Goal: Navigation & Orientation: Find specific page/section

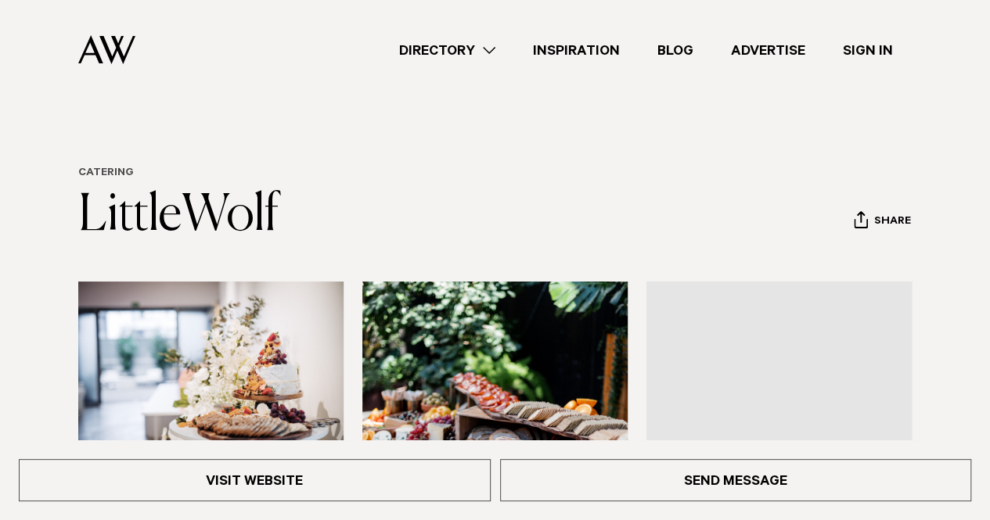
click at [104, 168] on link "Catering" at bounding box center [106, 173] width 56 height 13
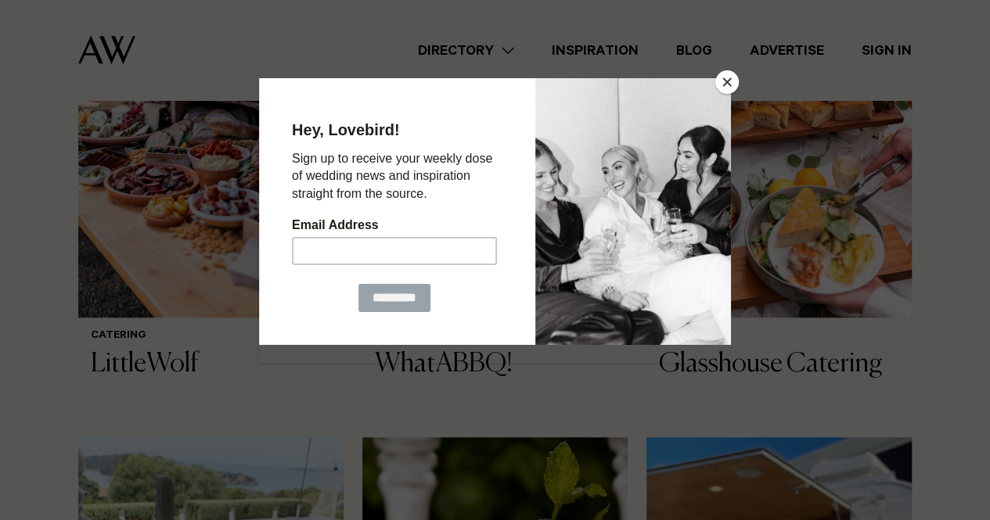
scroll to position [667, 0]
click at [726, 81] on button "Close" at bounding box center [726, 81] width 23 height 23
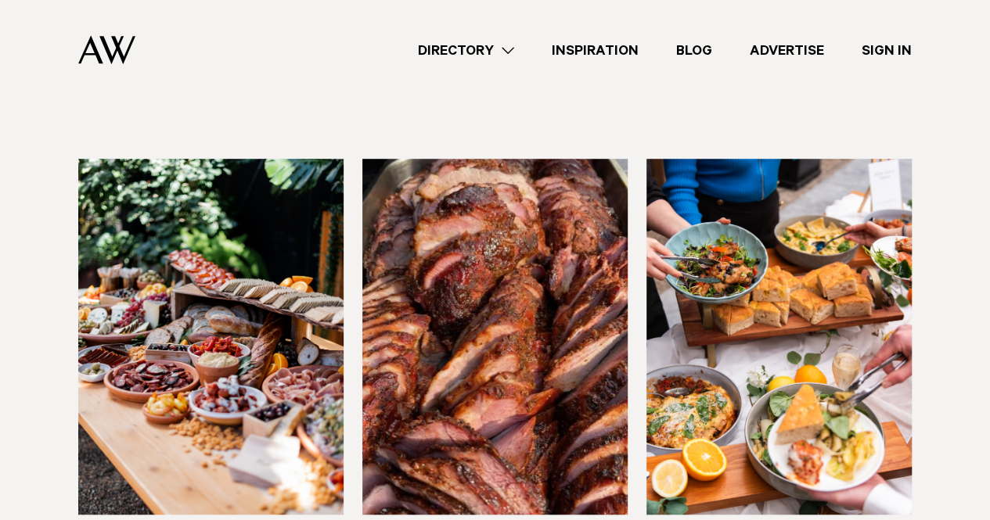
scroll to position [738, 0]
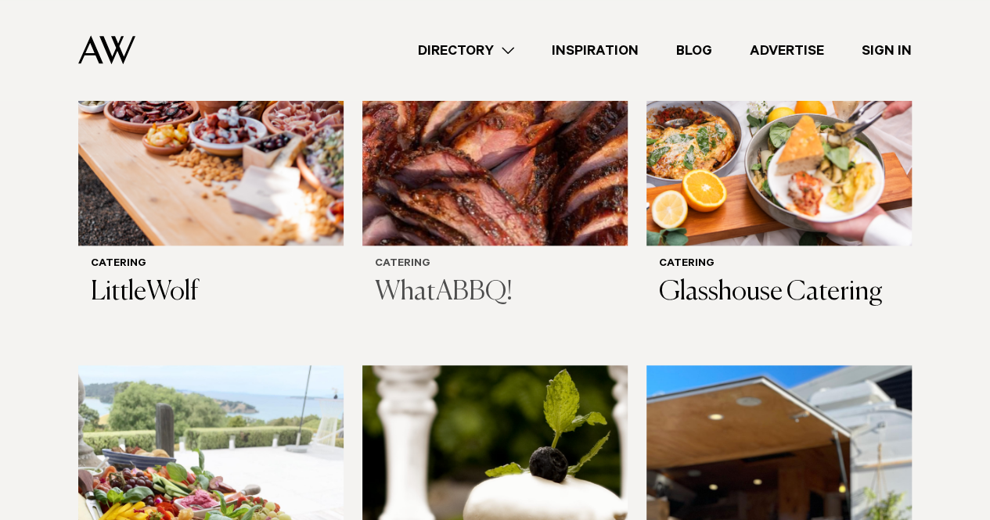
click at [510, 154] on img at bounding box center [494, 68] width 265 height 356
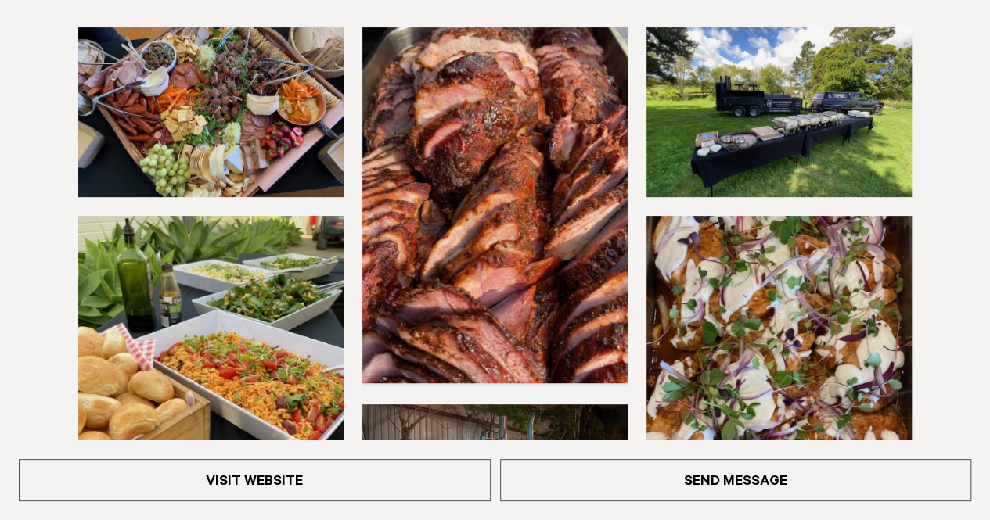
scroll to position [323, 0]
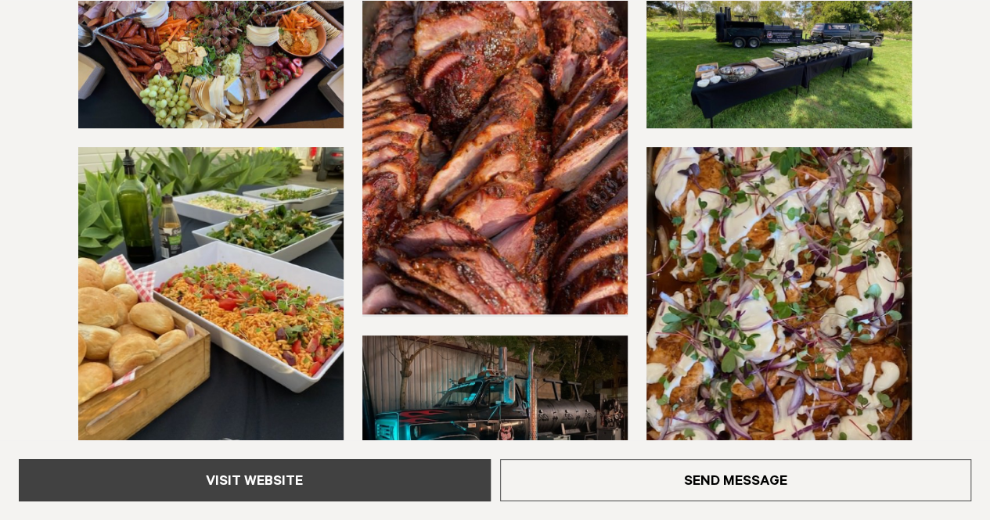
click at [280, 489] on link "Visit Website" at bounding box center [255, 480] width 472 height 42
